Goal: Task Accomplishment & Management: Use online tool/utility

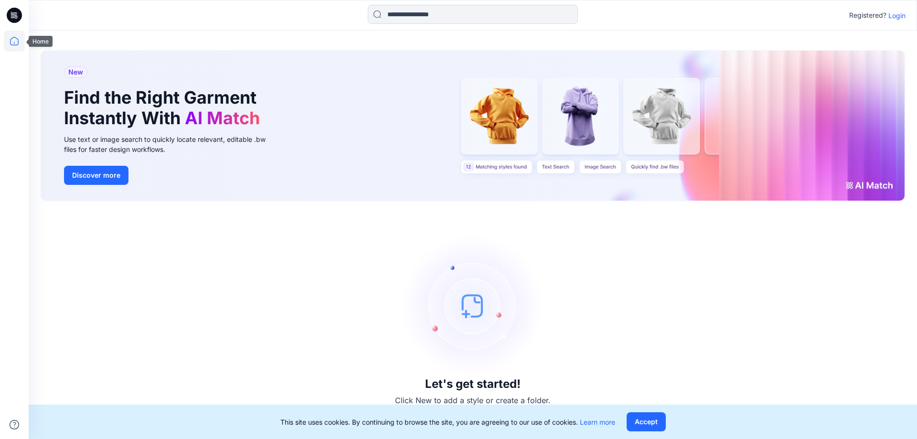
click at [17, 45] on icon at bounding box center [14, 41] width 21 height 21
click at [17, 43] on icon at bounding box center [14, 41] width 21 height 21
click at [520, 18] on p "Login" at bounding box center [896, 16] width 17 height 10
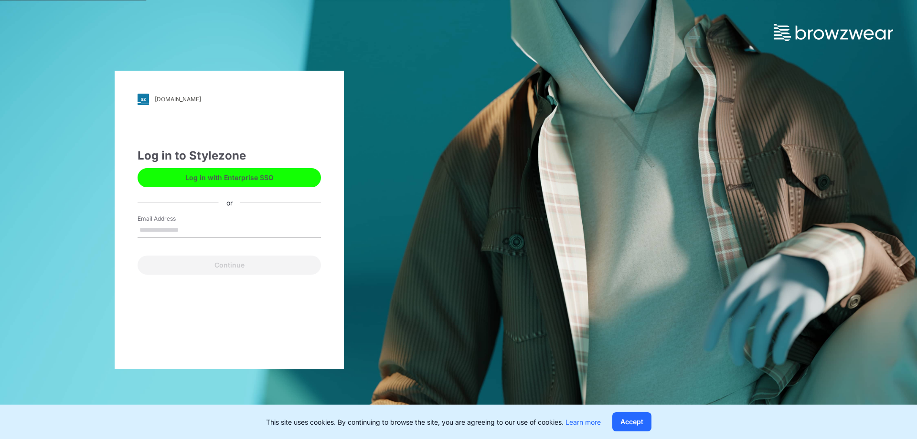
click at [167, 226] on input "Email Address" at bounding box center [229, 230] width 183 height 14
type input "**********"
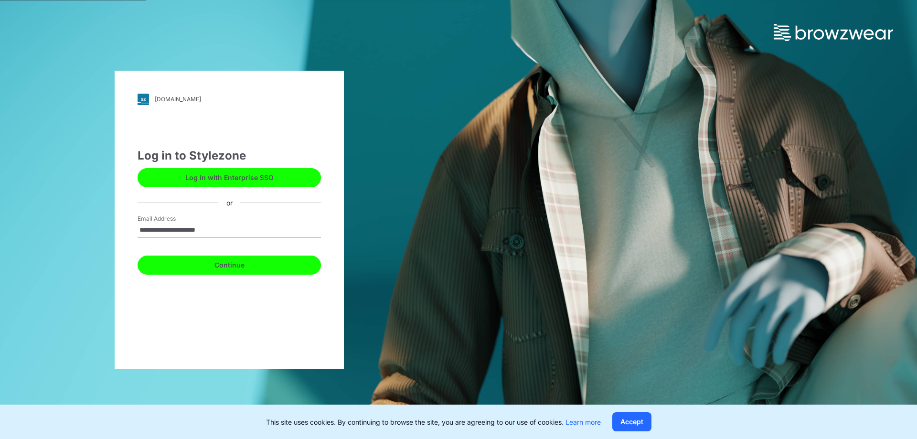
click at [191, 233] on button "Continue" at bounding box center [229, 264] width 183 height 19
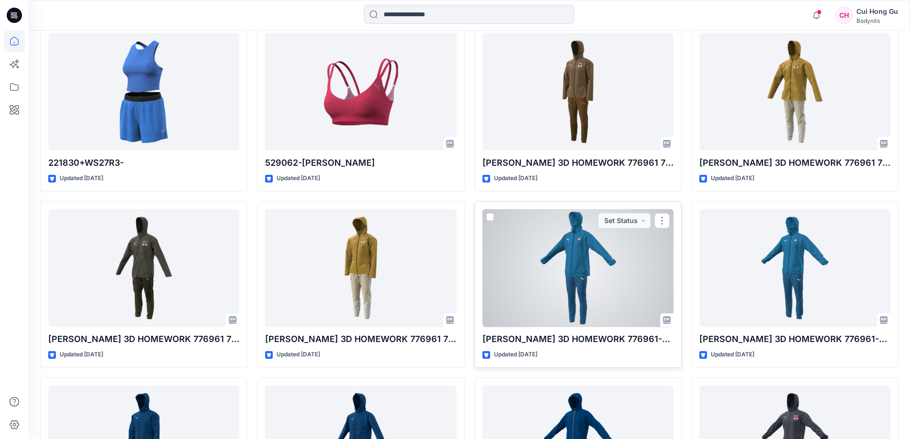
scroll to position [334, 0]
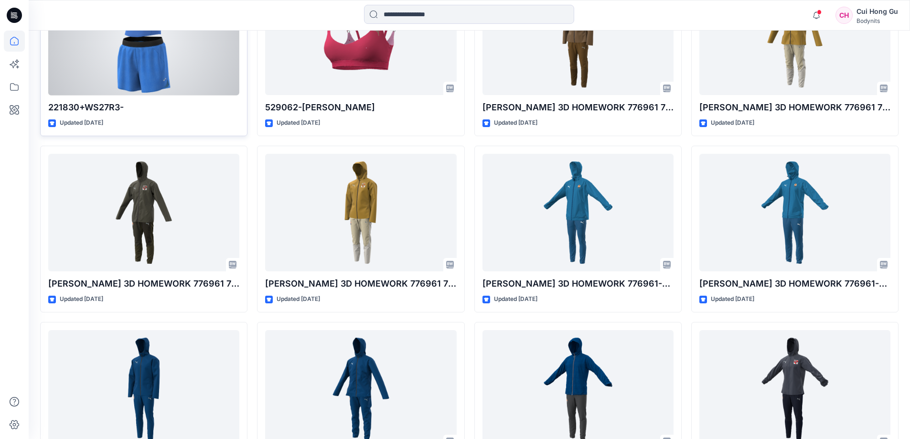
click at [161, 64] on div at bounding box center [143, 37] width 191 height 118
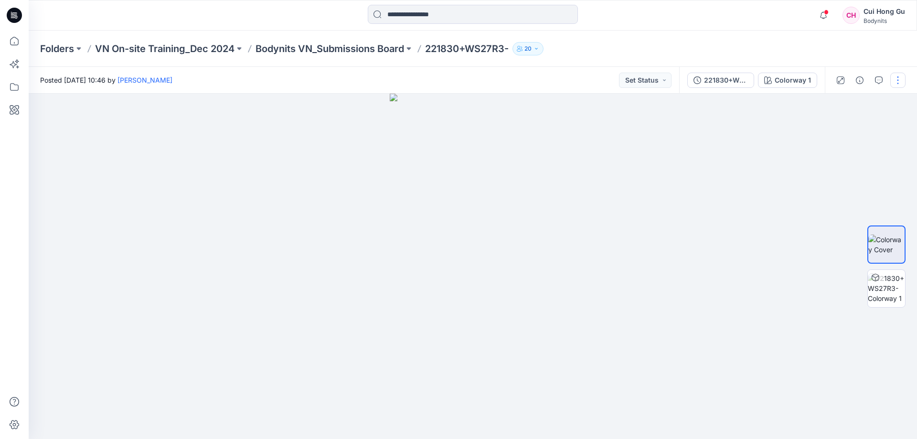
click at [895, 81] on button "button" at bounding box center [897, 80] width 15 height 15
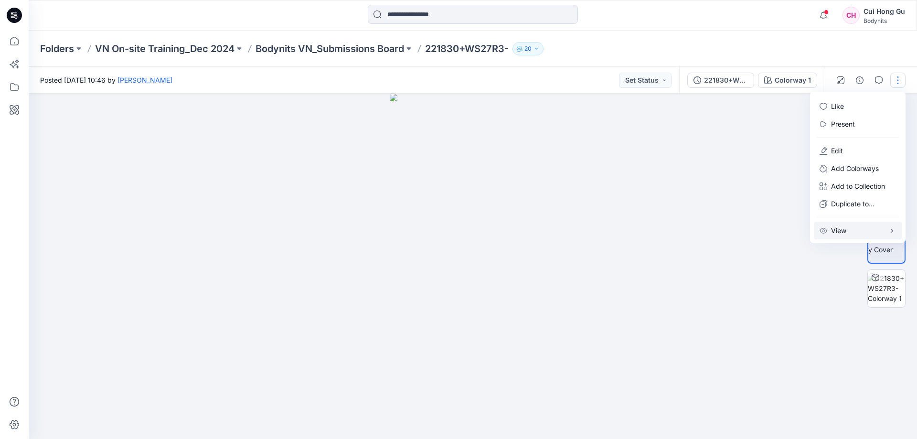
click at [872, 229] on button "View" at bounding box center [858, 231] width 88 height 18
click at [881, 80] on icon "button" at bounding box center [879, 80] width 8 height 8
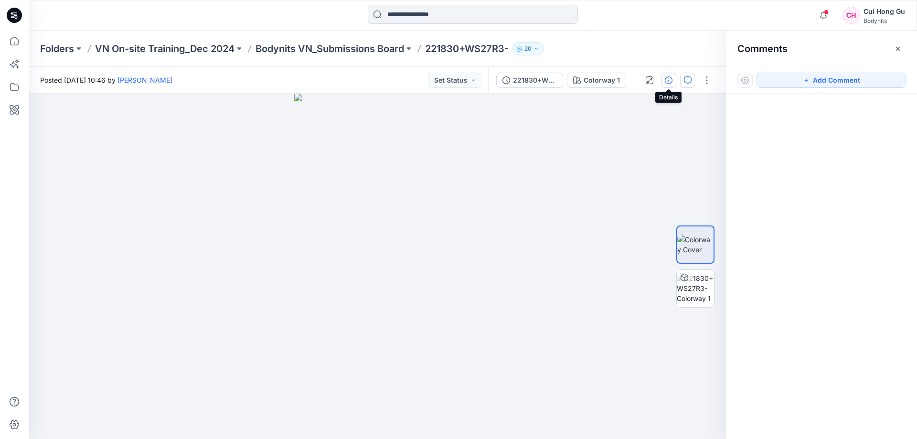
click at [664, 80] on button "button" at bounding box center [668, 80] width 15 height 15
click at [475, 80] on button "Set Status" at bounding box center [454, 80] width 53 height 15
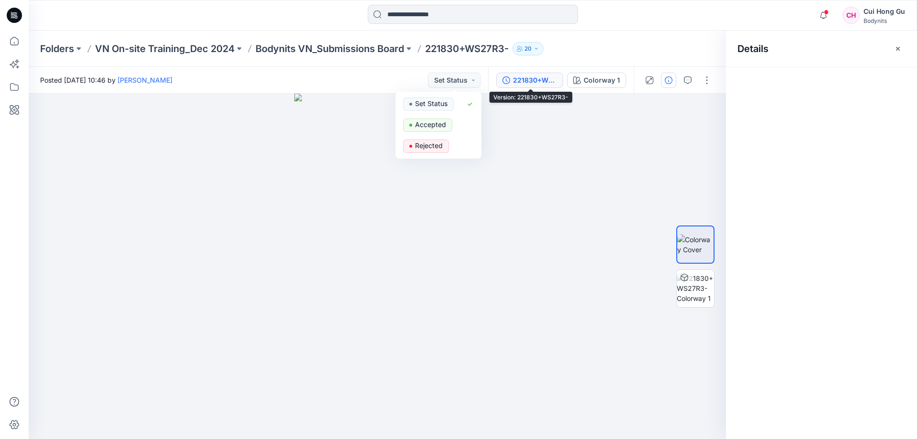
click at [528, 82] on div "221830+WS27R3-" at bounding box center [535, 80] width 44 height 11
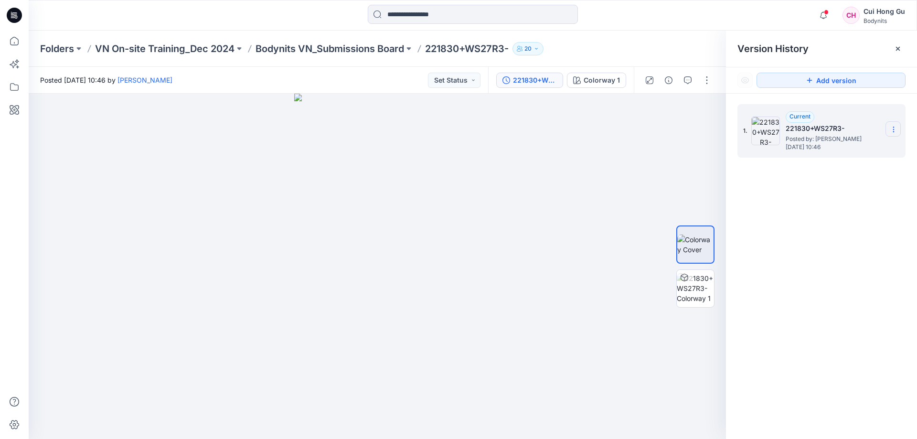
click at [895, 128] on icon at bounding box center [894, 130] width 8 height 8
click at [797, 168] on icon at bounding box center [797, 168] width 8 height 8
click at [691, 81] on button "button" at bounding box center [687, 80] width 15 height 15
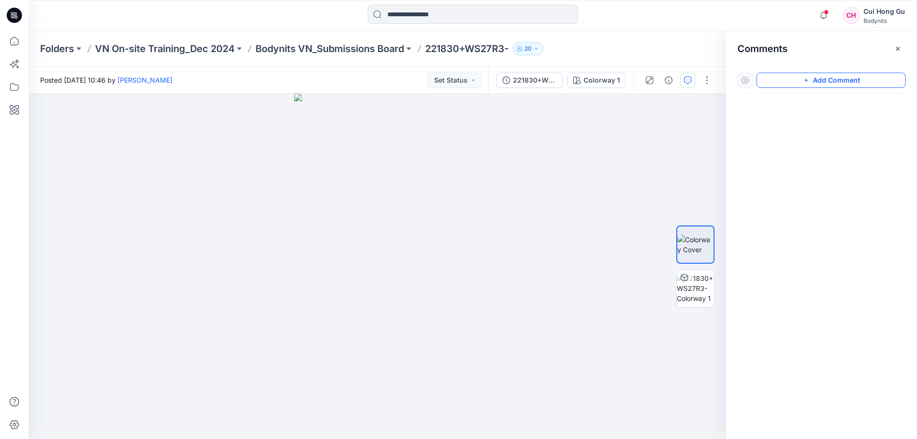
click at [802, 81] on button "Add Comment" at bounding box center [830, 80] width 149 height 15
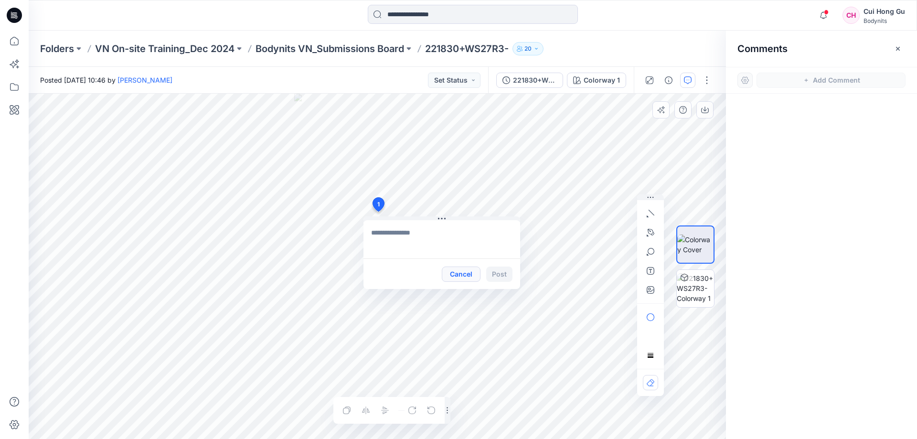
click at [456, 275] on button "Cancel" at bounding box center [461, 273] width 39 height 15
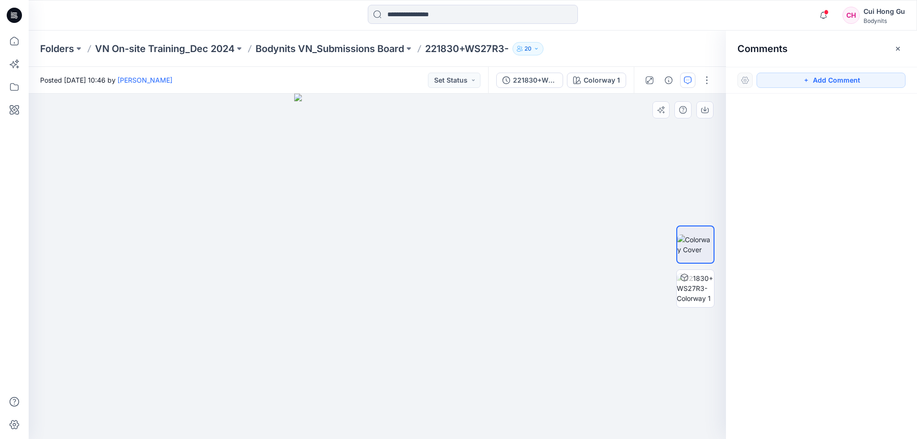
click at [214, 237] on div at bounding box center [377, 266] width 697 height 345
click at [245, 195] on div at bounding box center [377, 266] width 697 height 345
click at [897, 49] on icon "button" at bounding box center [898, 49] width 8 height 8
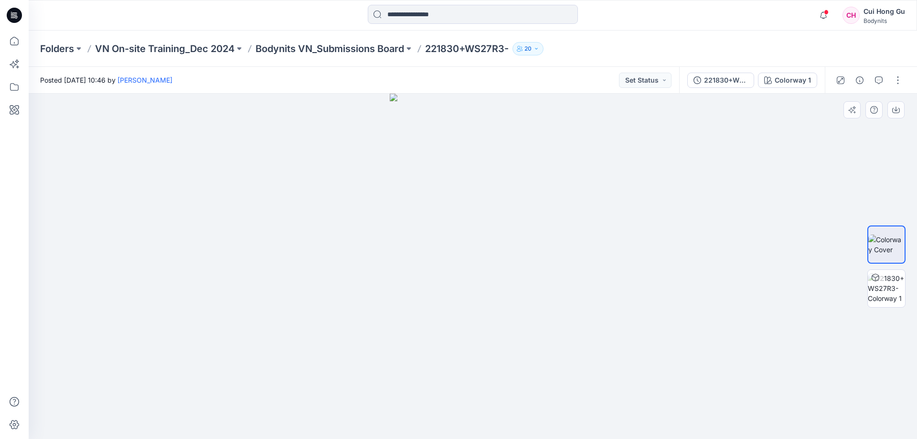
click at [209, 220] on div at bounding box center [473, 266] width 888 height 345
click at [200, 189] on div at bounding box center [473, 266] width 888 height 345
drag, startPoint x: 246, startPoint y: 247, endPoint x: 496, endPoint y: 130, distance: 275.8
click at [284, 222] on div at bounding box center [473, 266] width 888 height 345
click at [889, 287] on img at bounding box center [886, 288] width 37 height 30
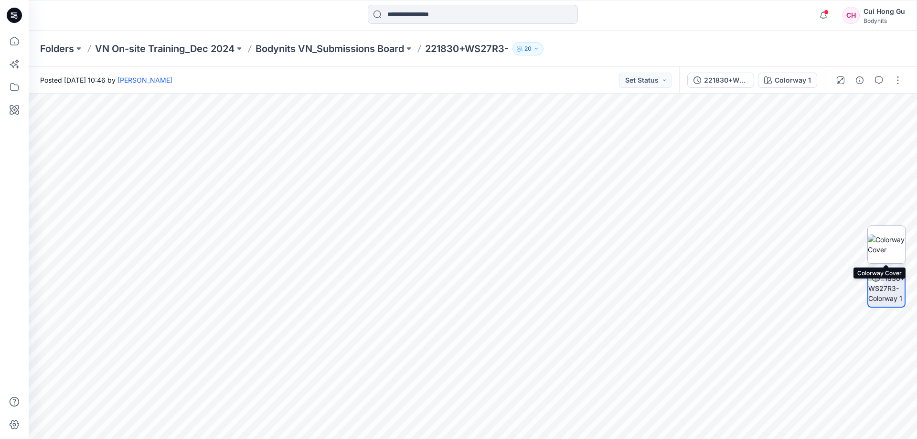
click at [892, 239] on img at bounding box center [886, 244] width 37 height 20
click at [714, 321] on div at bounding box center [473, 266] width 888 height 345
